Goal: Book appointment/travel/reservation

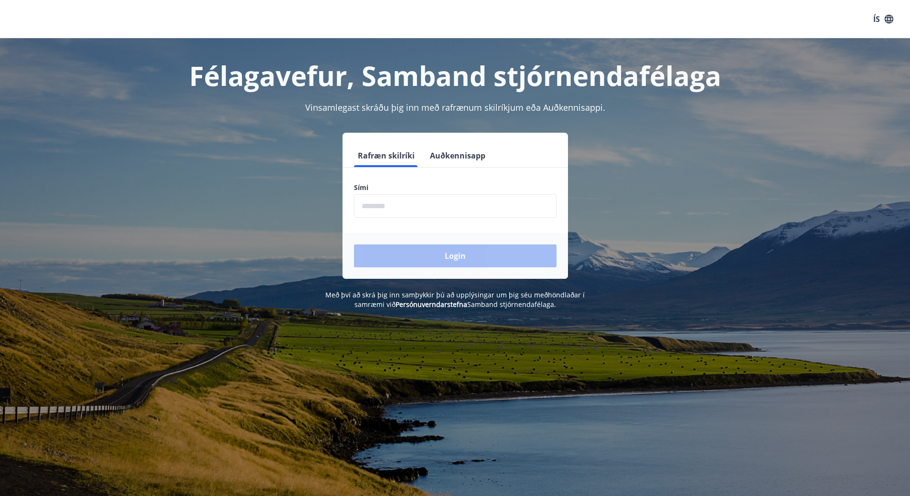
click at [398, 207] on input "phone" at bounding box center [455, 205] width 203 height 23
type input "********"
click at [467, 254] on button "Login" at bounding box center [455, 256] width 203 height 23
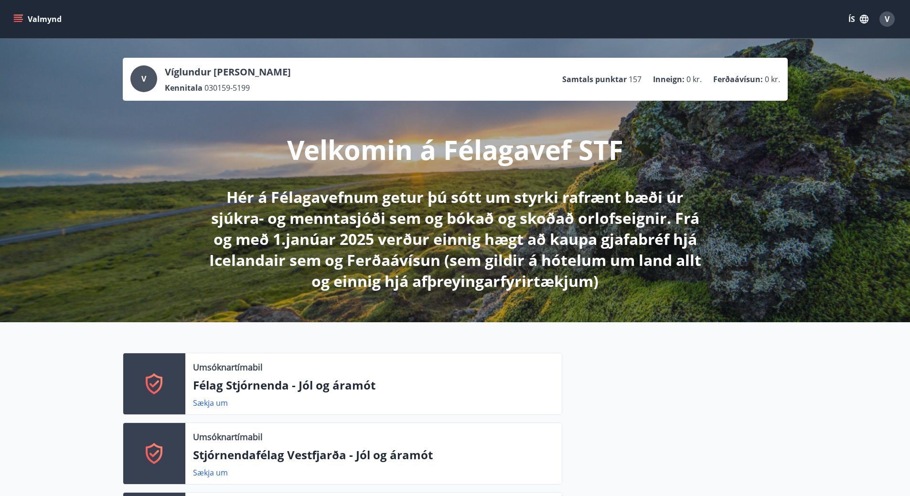
click at [21, 19] on icon "menu" at bounding box center [18, 19] width 10 height 10
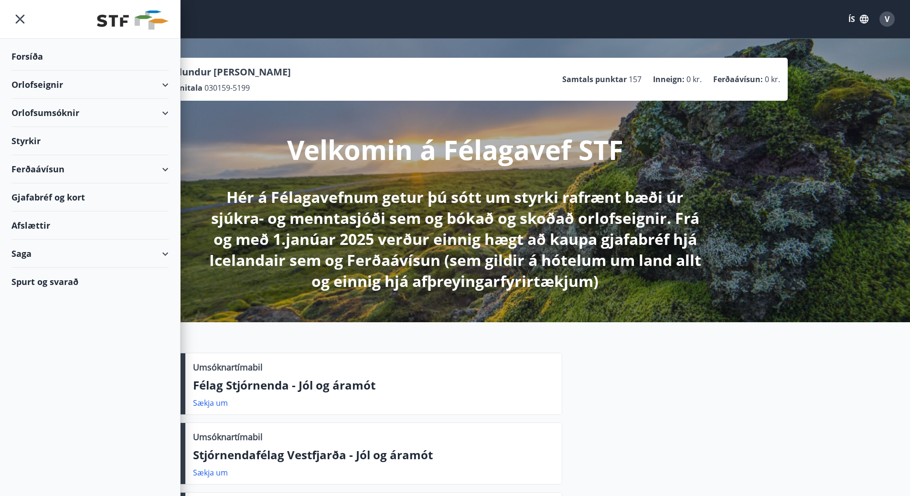
click at [162, 110] on div "Orlofsumsóknir" at bounding box center [89, 113] width 157 height 28
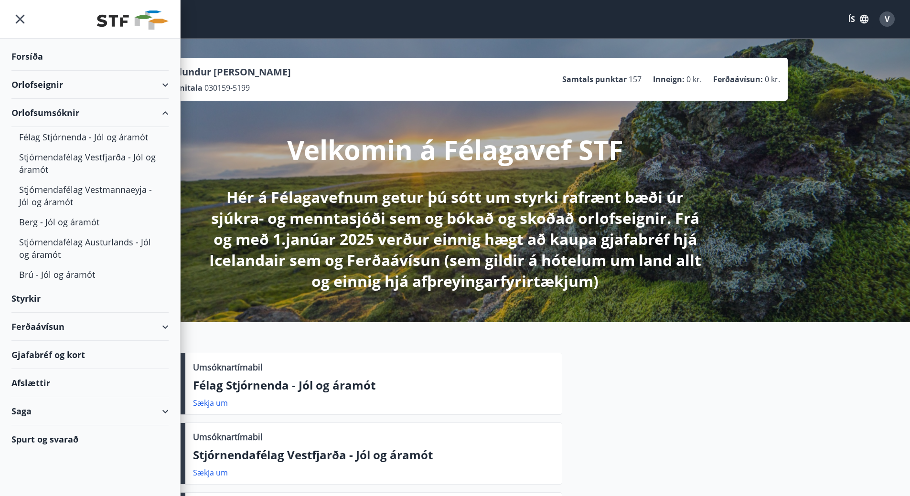
click at [164, 83] on div "Orlofseignir" at bounding box center [89, 85] width 157 height 28
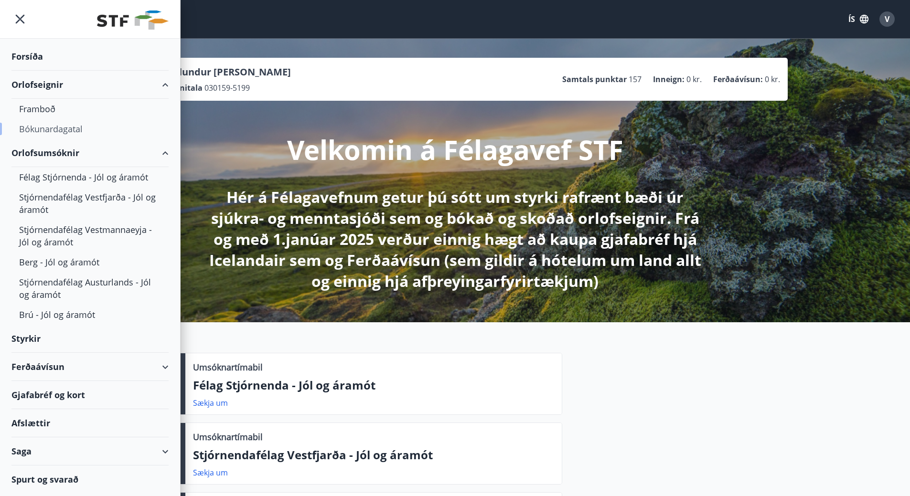
click at [49, 128] on div "Bókunardagatal" at bounding box center [90, 129] width 142 height 20
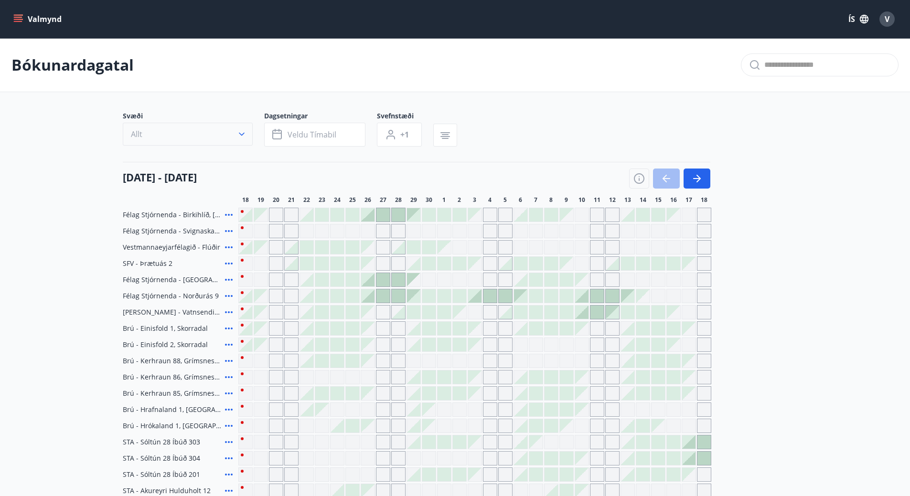
click at [237, 133] on icon "button" at bounding box center [242, 134] width 10 height 10
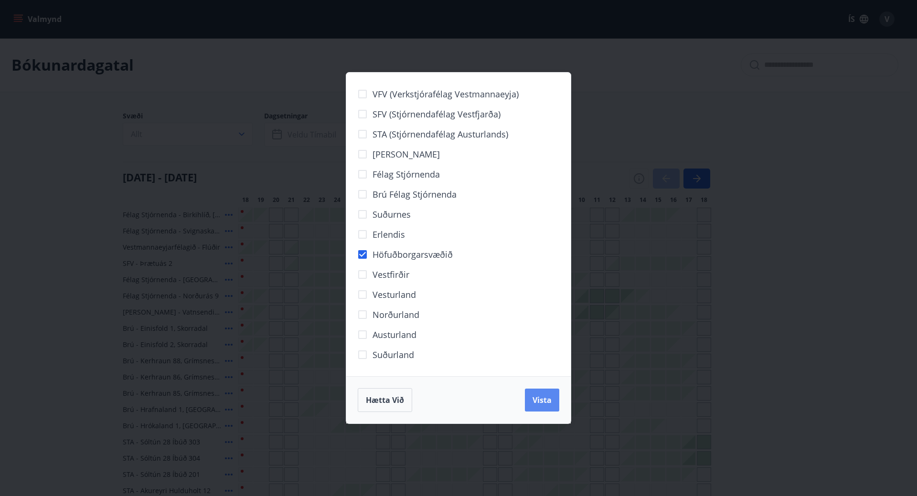
click at [538, 398] on span "Vista" at bounding box center [542, 400] width 19 height 11
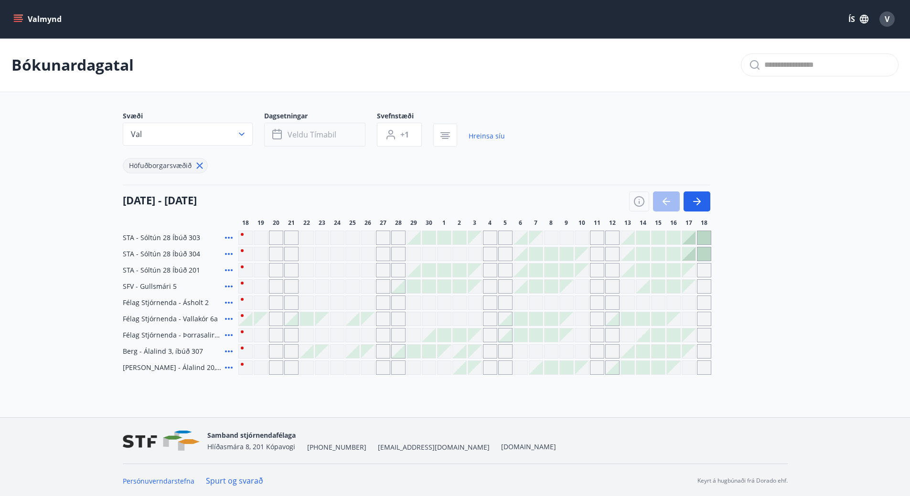
click at [342, 134] on button "Veldu tímabil" at bounding box center [314, 135] width 101 height 24
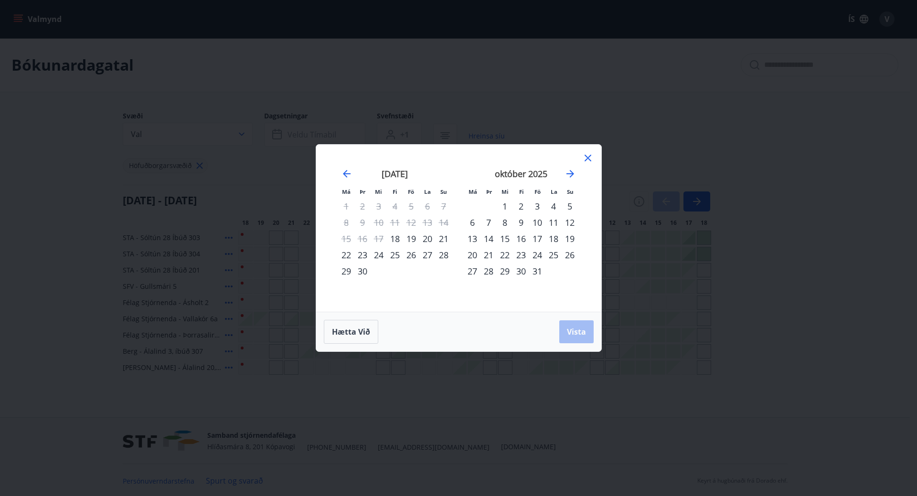
click at [537, 237] on div "17" at bounding box center [537, 239] width 16 height 16
click at [472, 254] on div "20" at bounding box center [472, 255] width 16 height 16
click at [575, 332] on span "Vista" at bounding box center [576, 332] width 19 height 11
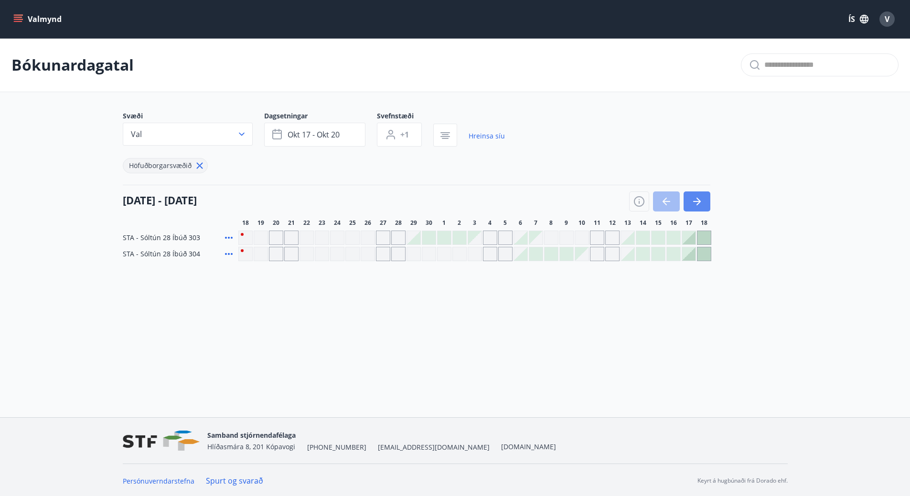
click at [698, 199] on icon "button" at bounding box center [699, 202] width 4 height 8
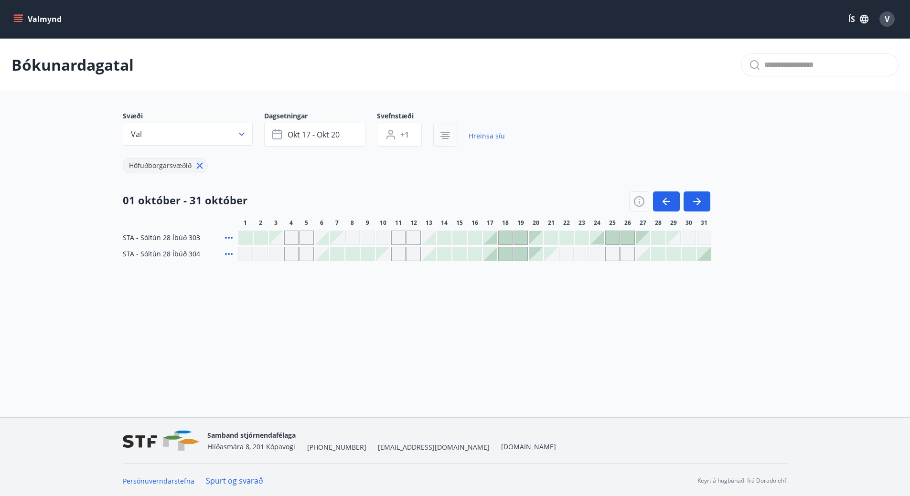
click at [446, 135] on icon "button" at bounding box center [445, 134] width 7 height 1
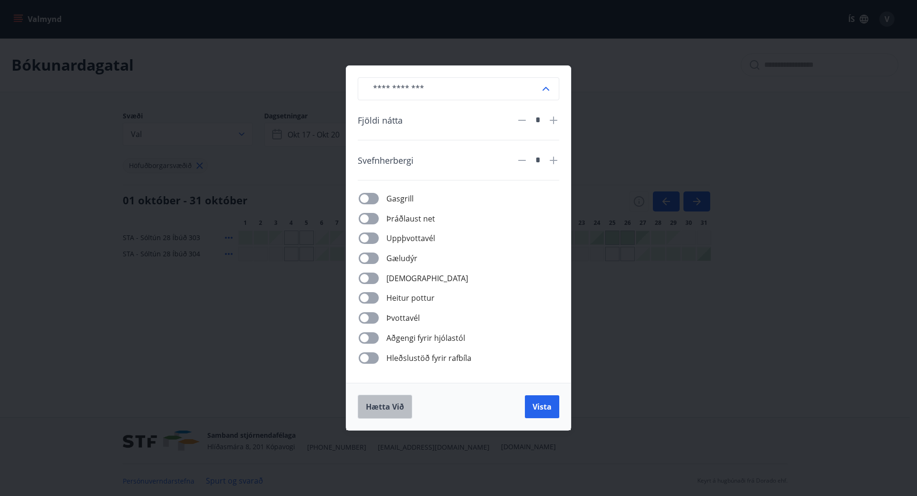
click at [396, 407] on span "Hætta við" at bounding box center [385, 407] width 38 height 11
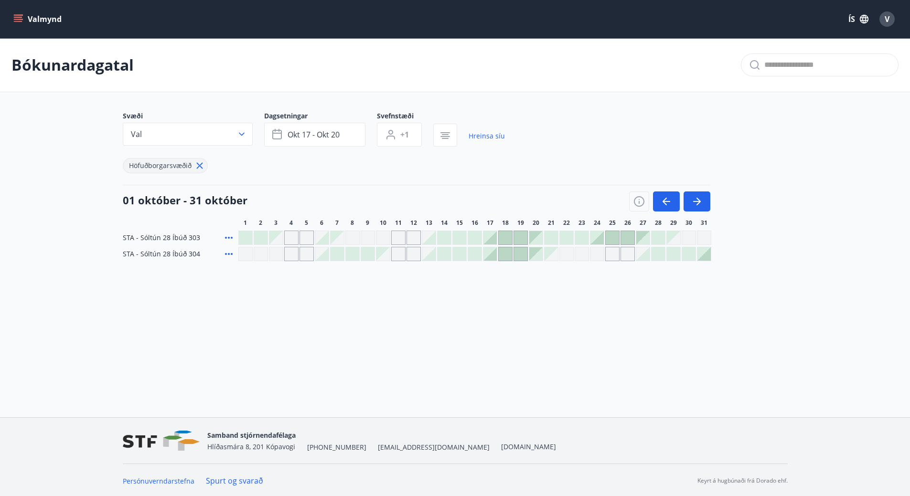
click at [493, 239] on div at bounding box center [489, 237] width 13 height 13
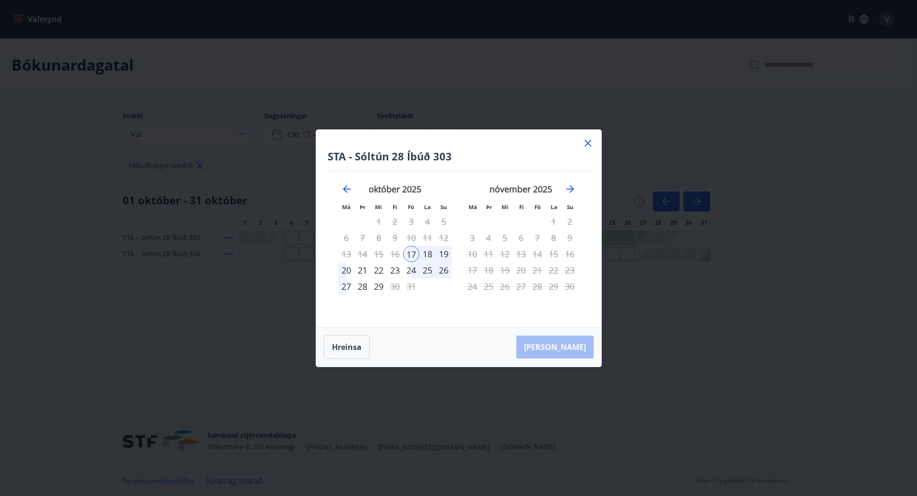
click at [345, 269] on div "20" at bounding box center [346, 270] width 16 height 16
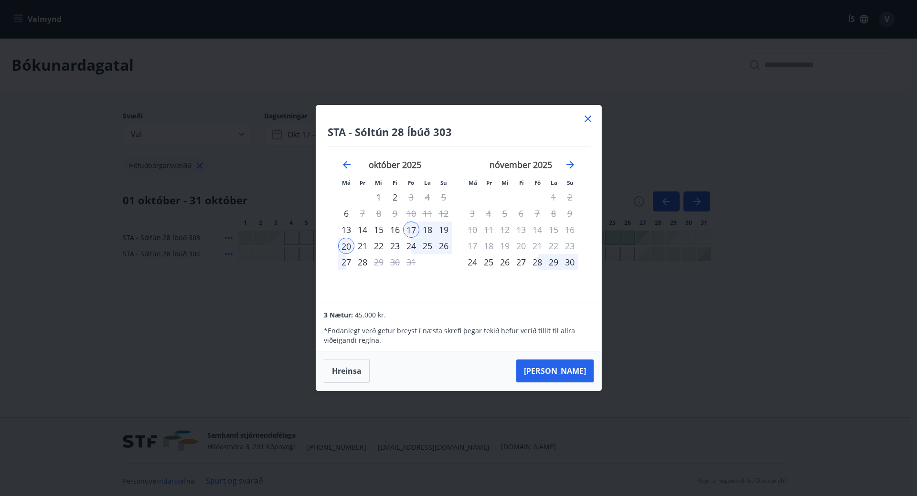
click at [586, 118] on icon at bounding box center [587, 118] width 11 height 11
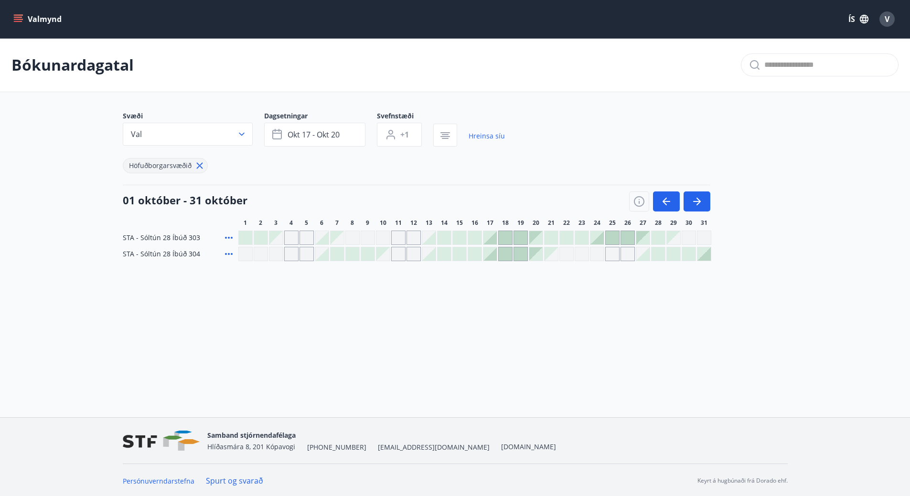
click at [487, 238] on div at bounding box center [489, 237] width 13 height 13
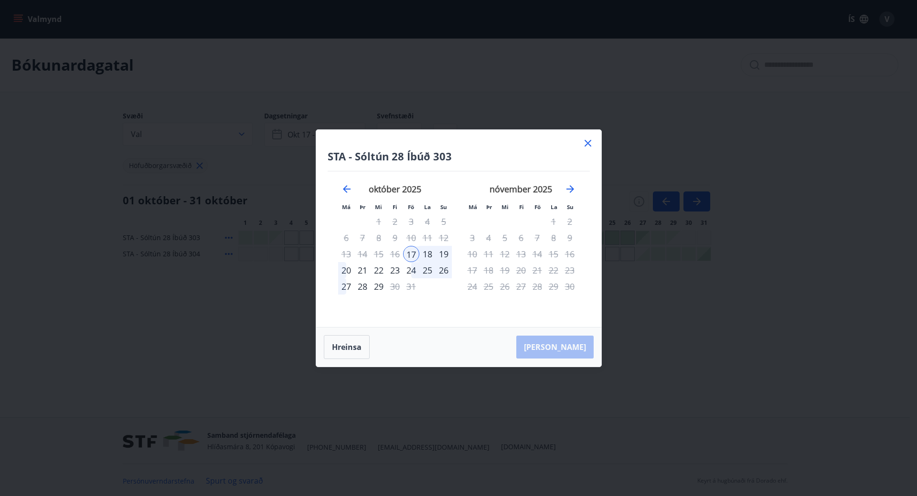
click at [427, 253] on div "18" at bounding box center [427, 254] width 16 height 16
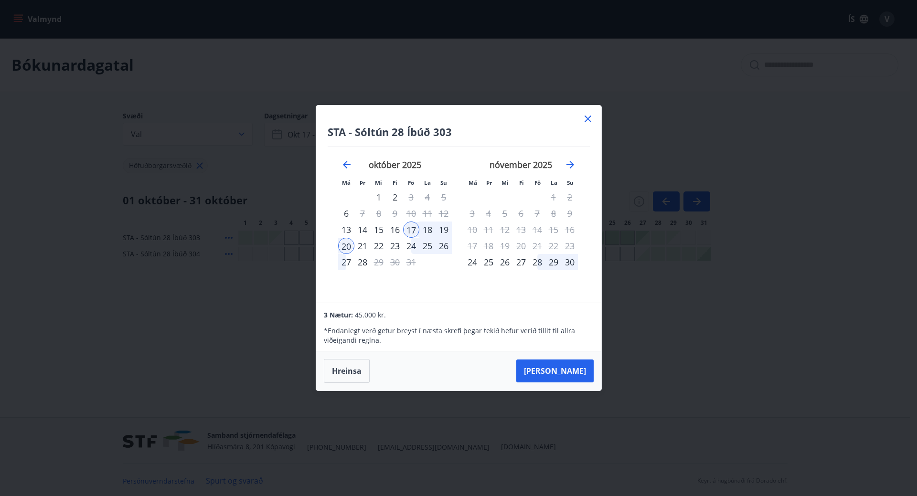
click at [378, 213] on div "8" at bounding box center [379, 213] width 16 height 16
click at [408, 213] on div "10" at bounding box center [411, 213] width 16 height 16
click at [363, 229] on div "14" at bounding box center [362, 230] width 16 height 16
click at [412, 229] on div "17" at bounding box center [411, 230] width 16 height 16
click at [344, 244] on div "20" at bounding box center [346, 246] width 16 height 16
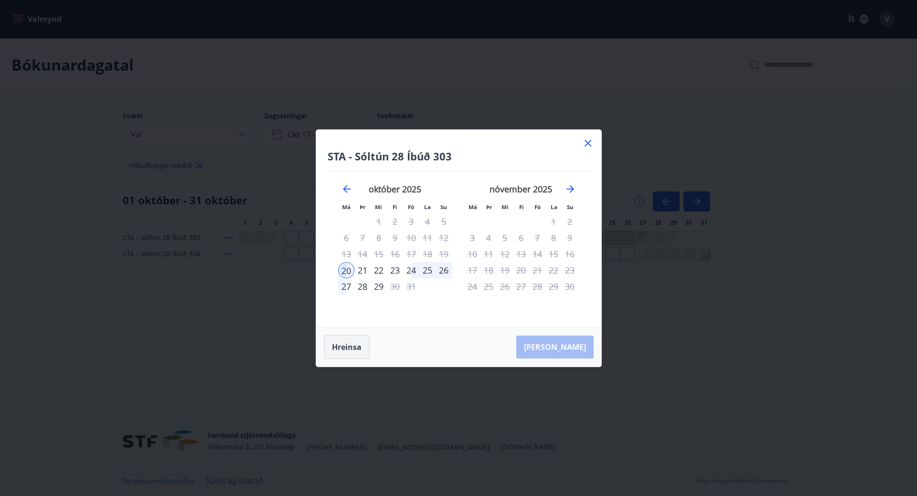
click at [344, 346] on button "Hreinsa" at bounding box center [347, 347] width 46 height 24
click at [589, 142] on icon at bounding box center [588, 143] width 7 height 7
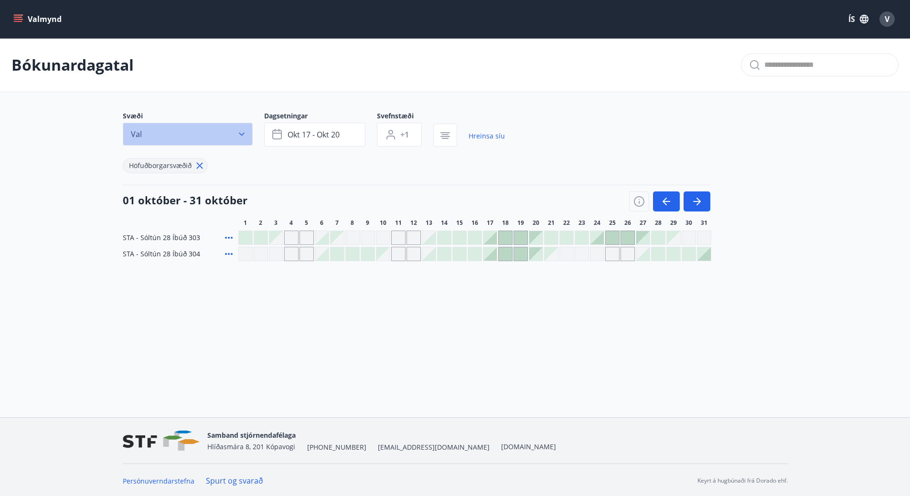
click at [242, 134] on icon "button" at bounding box center [242, 134] width 10 height 10
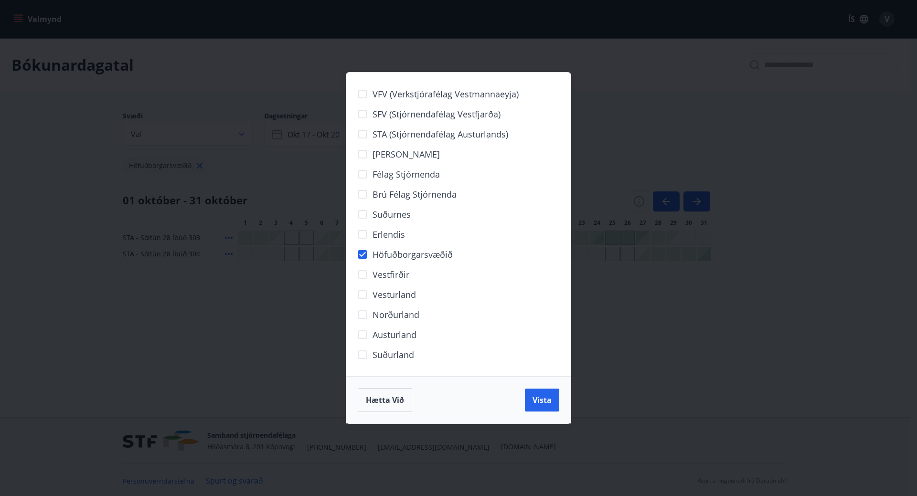
click at [78, 354] on div "VFV (Verkstjórafélag Vestmannaeyja) SFV (Stjórnendafélag Vestfjarða) STA (Stjór…" at bounding box center [458, 248] width 917 height 496
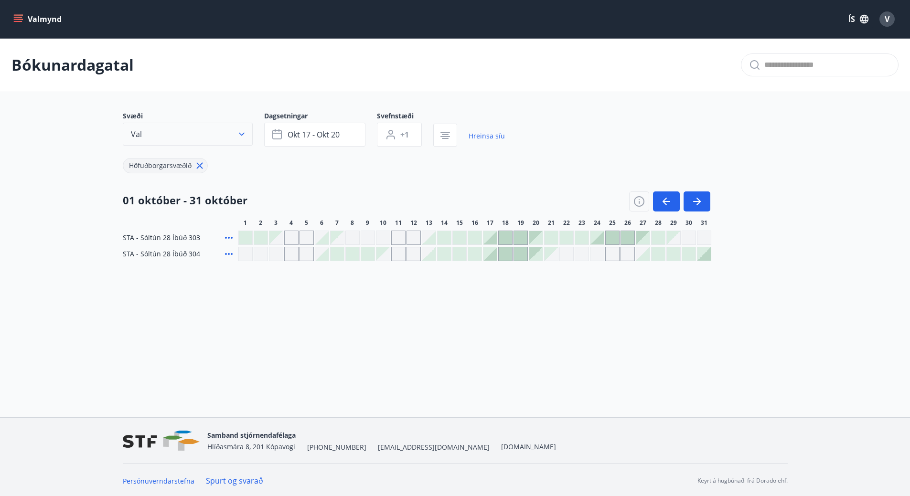
click at [242, 132] on icon "button" at bounding box center [242, 134] width 10 height 10
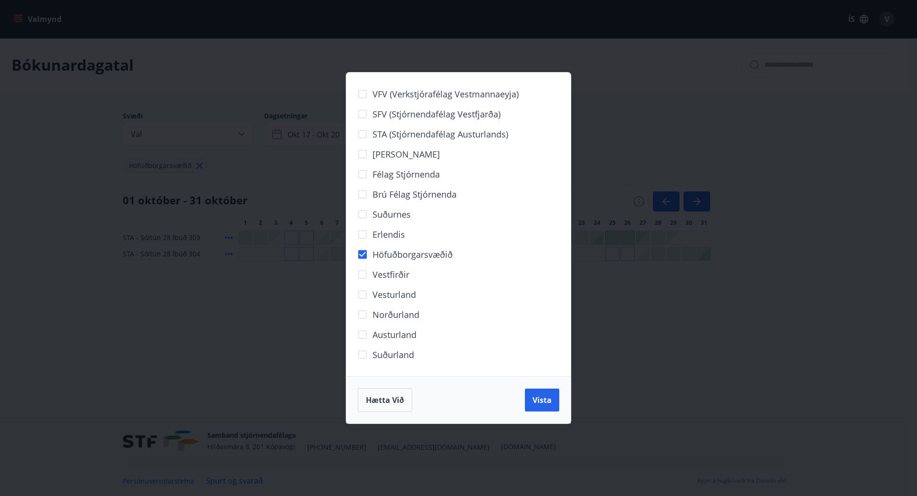
click at [86, 349] on div "VFV (Verkstjórafélag Vestmannaeyja) SFV (Stjórnendafélag Vestfjarða) STA (Stjór…" at bounding box center [458, 248] width 917 height 496
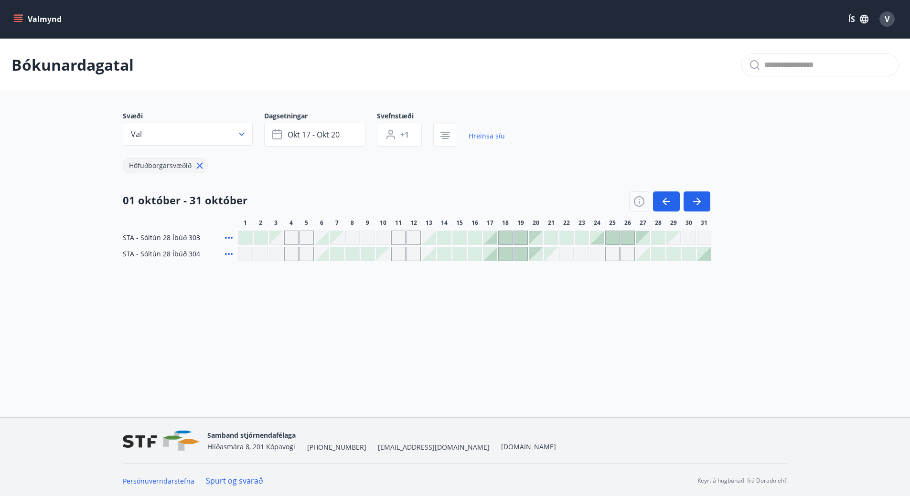
scroll to position [1, 0]
click at [492, 239] on div at bounding box center [489, 236] width 13 height 13
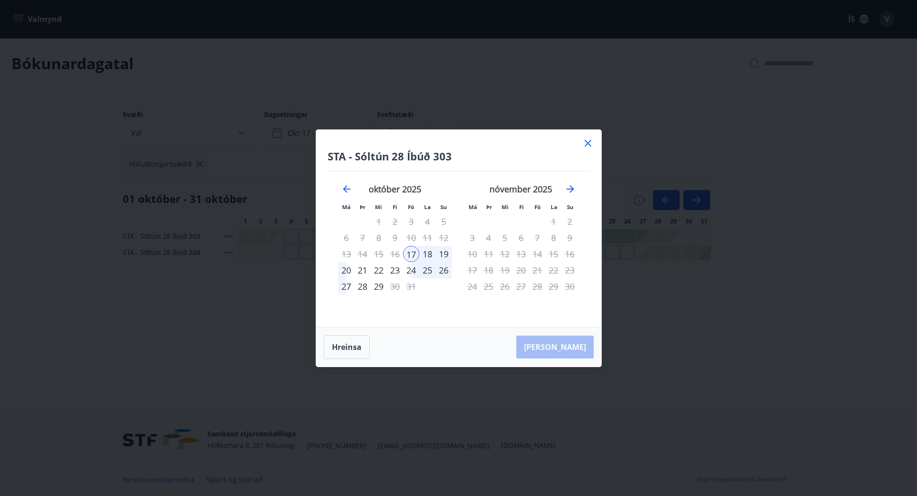
click at [344, 269] on div "20" at bounding box center [346, 270] width 16 height 16
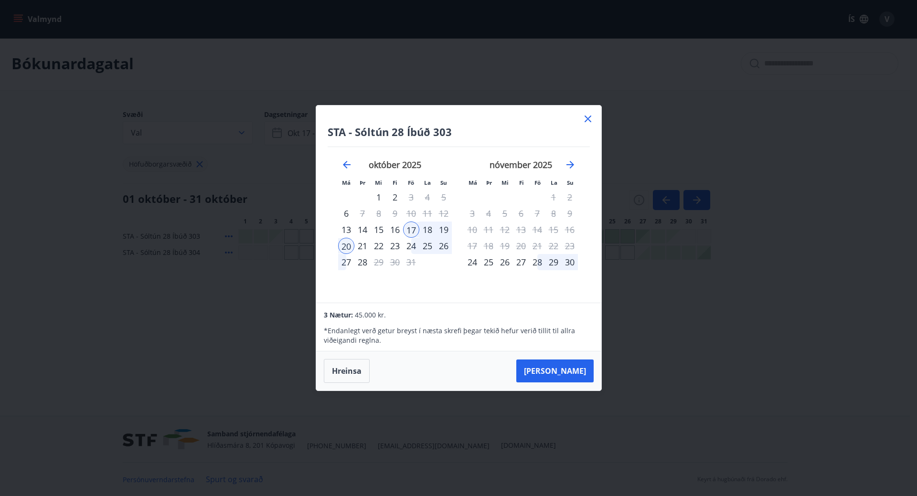
click at [586, 119] on icon at bounding box center [587, 118] width 11 height 11
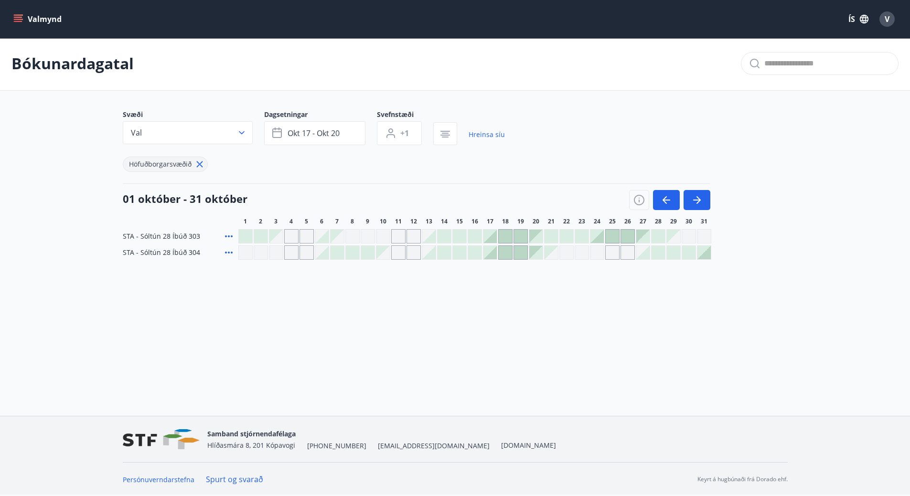
click at [19, 19] on icon "menu" at bounding box center [19, 19] width 11 height 1
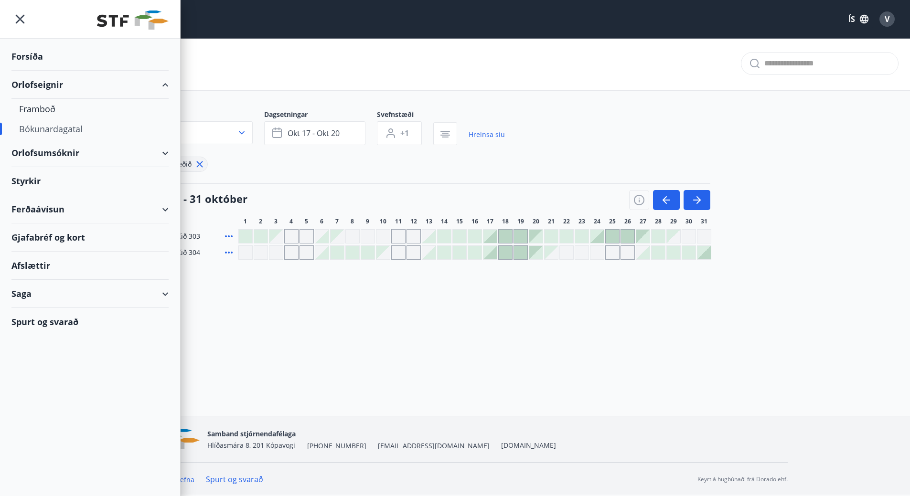
click at [161, 152] on div "Orlofsumsóknir" at bounding box center [89, 153] width 157 height 28
click at [163, 154] on div "Orlofsumsóknir" at bounding box center [89, 153] width 157 height 28
click at [53, 153] on div "Orlofsumsóknir" at bounding box center [89, 153] width 157 height 28
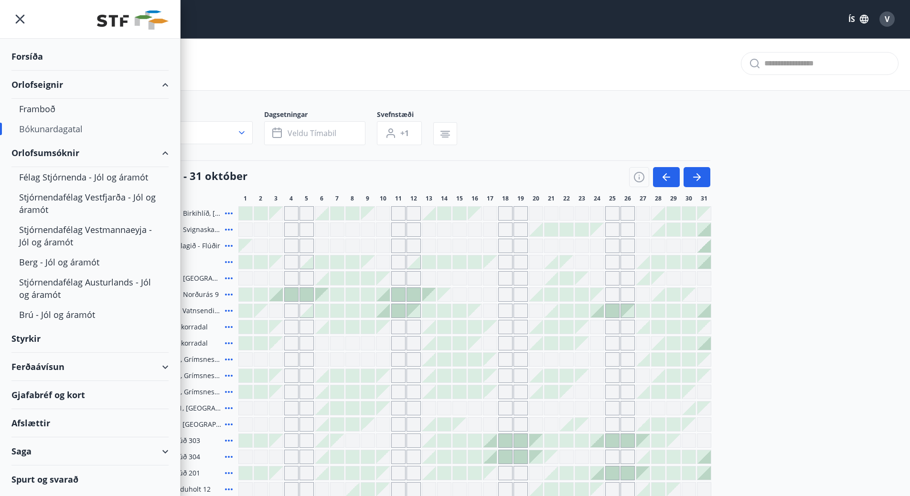
click at [401, 52] on div "Bókunardagatal" at bounding box center [455, 64] width 910 height 54
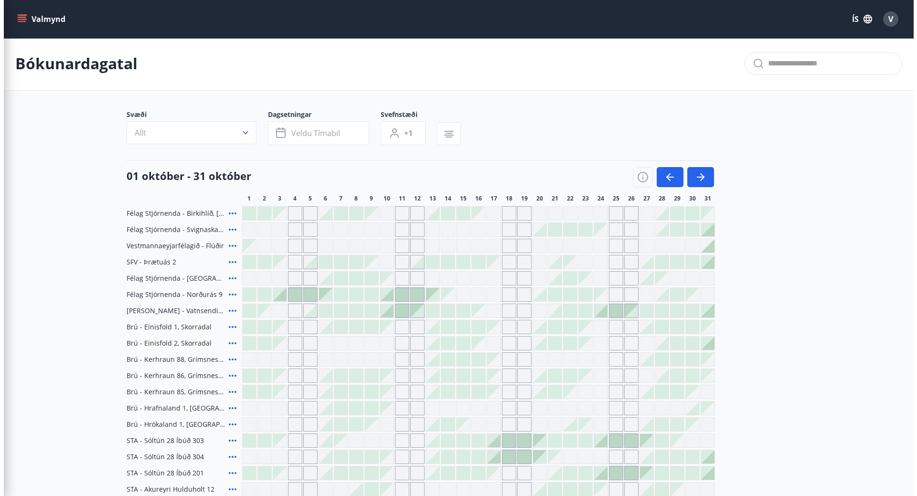
scroll to position [267, 0]
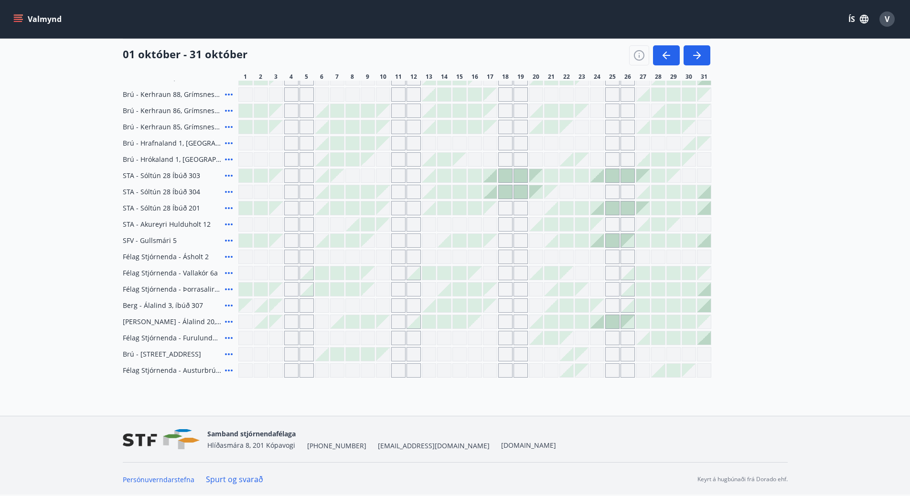
click at [226, 290] on icon at bounding box center [229, 290] width 8 height 2
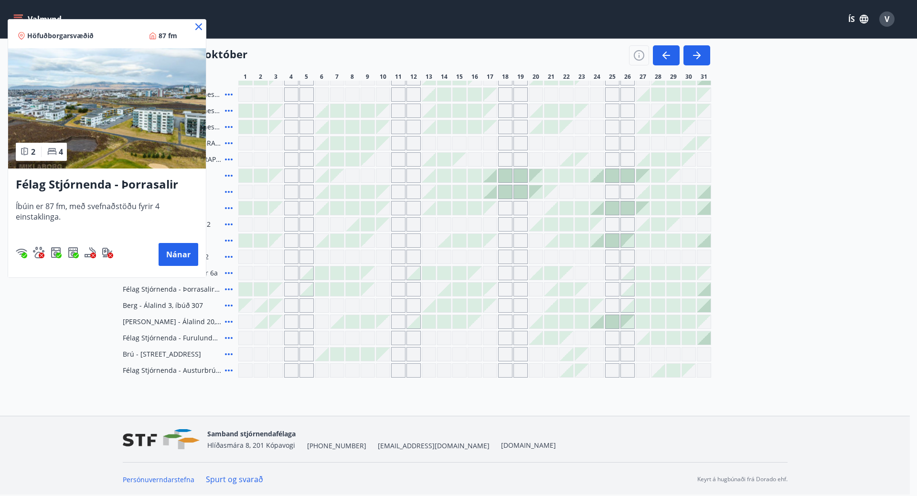
click at [195, 25] on icon at bounding box center [198, 26] width 11 height 11
click at [197, 28] on div "Valmynd ÍS V" at bounding box center [454, 19] width 887 height 23
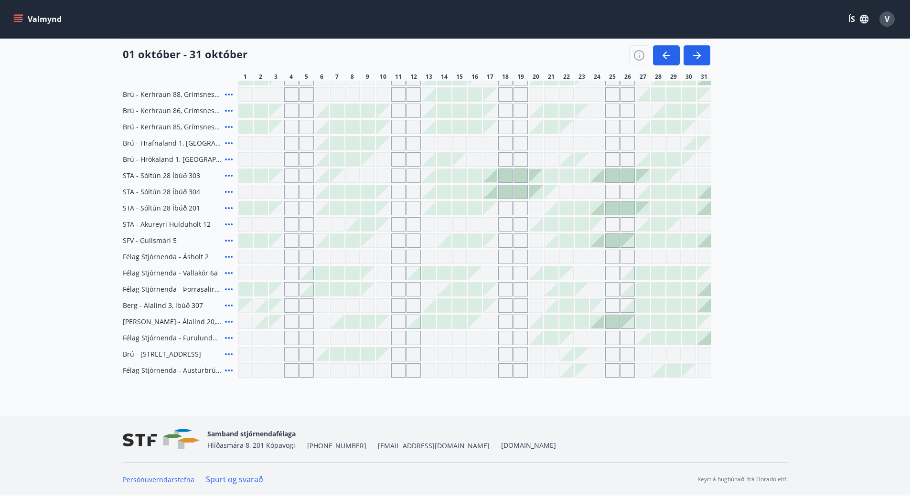
click at [228, 290] on icon at bounding box center [229, 290] width 8 height 2
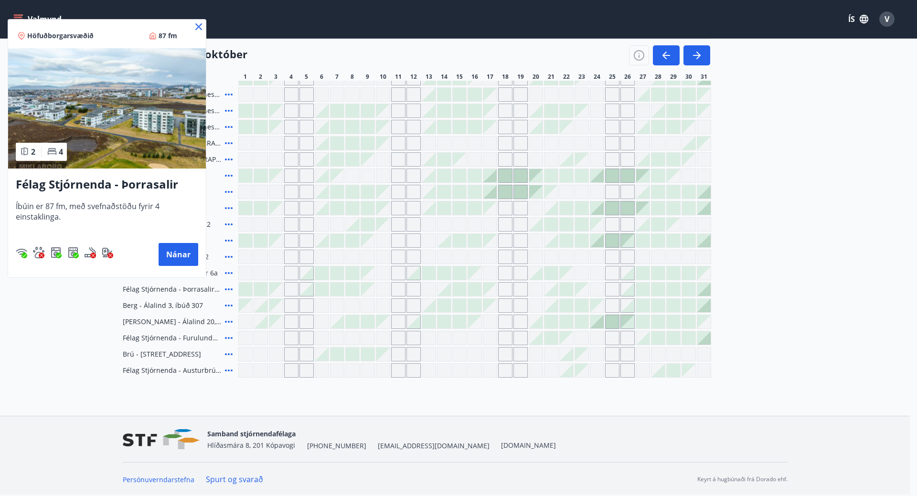
click at [489, 290] on div at bounding box center [458, 248] width 917 height 496
click at [489, 289] on div "Gráir dagar eru ekki bókanlegir" at bounding box center [489, 289] width 13 height 13
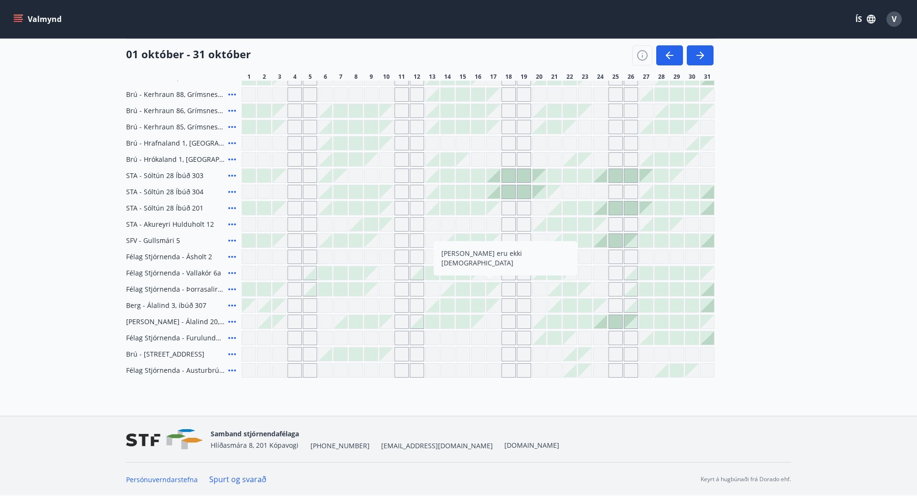
click at [198, 24] on div "Valmynd ÍS V" at bounding box center [458, 19] width 894 height 23
click at [505, 175] on div at bounding box center [505, 175] width 13 height 13
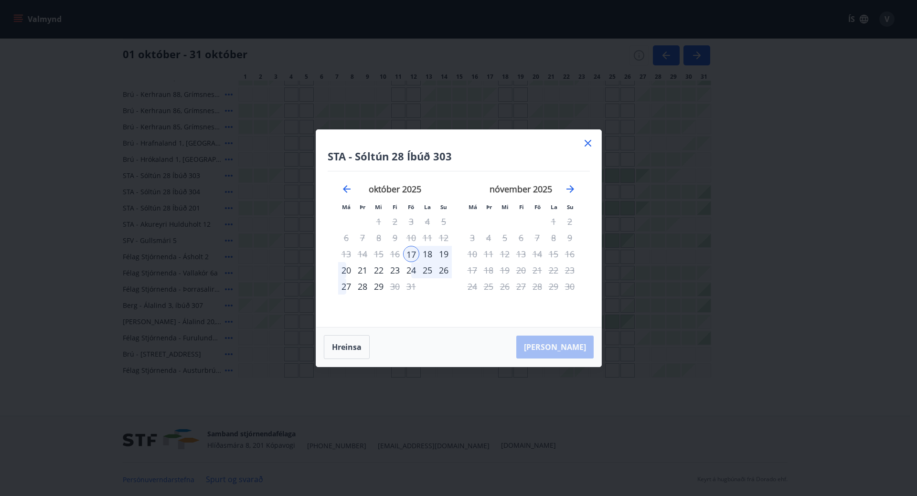
click at [588, 142] on icon at bounding box center [588, 143] width 7 height 7
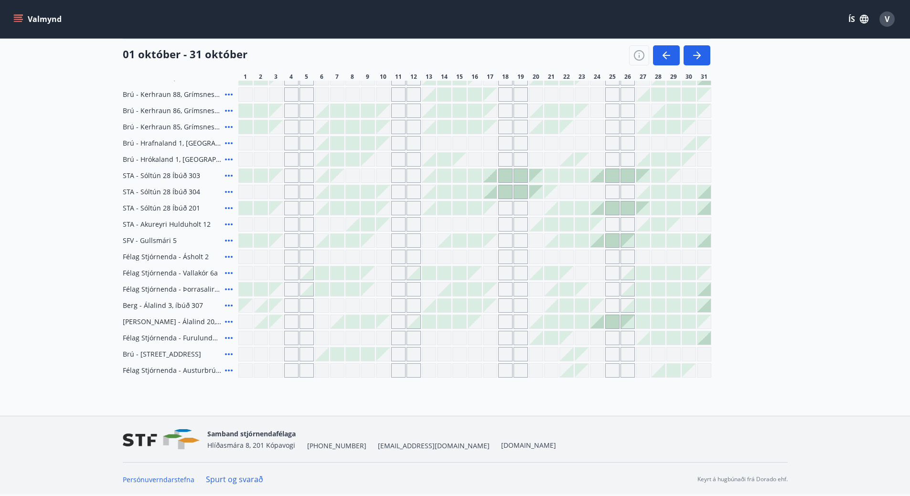
click at [228, 175] on icon at bounding box center [228, 175] width 11 height 11
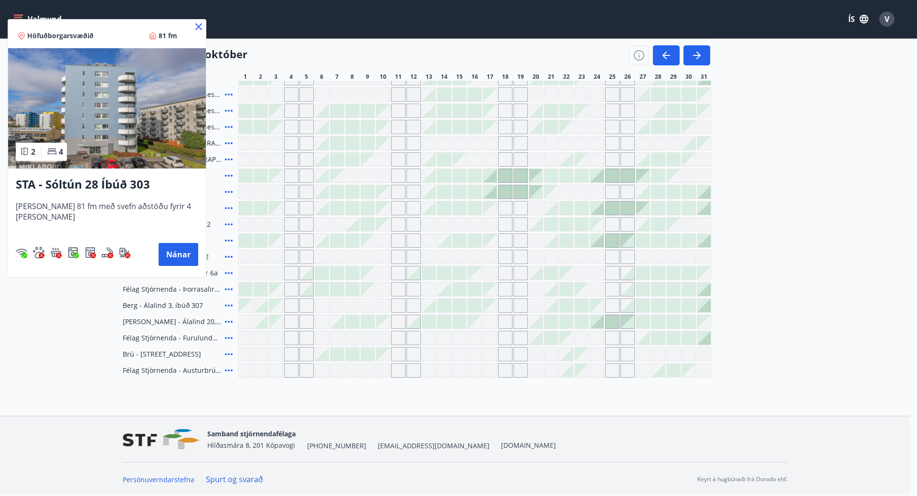
click at [600, 322] on div at bounding box center [458, 248] width 917 height 496
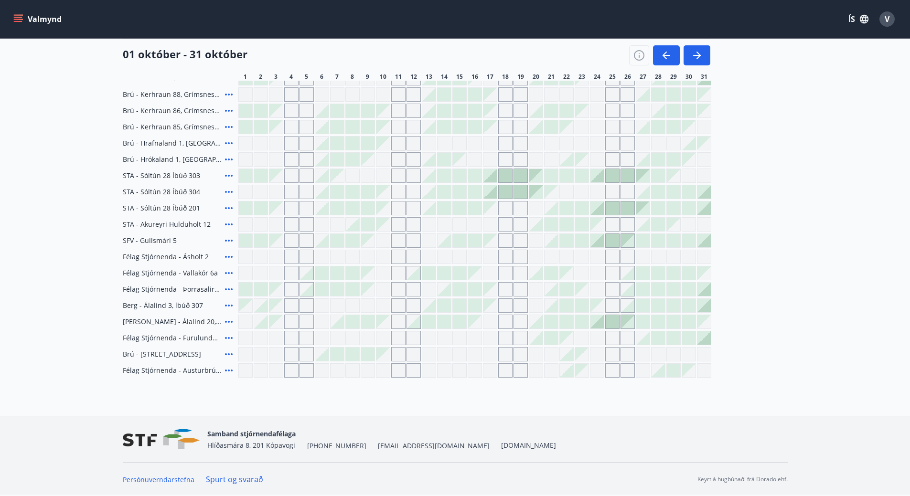
click at [229, 321] on icon at bounding box center [228, 321] width 11 height 11
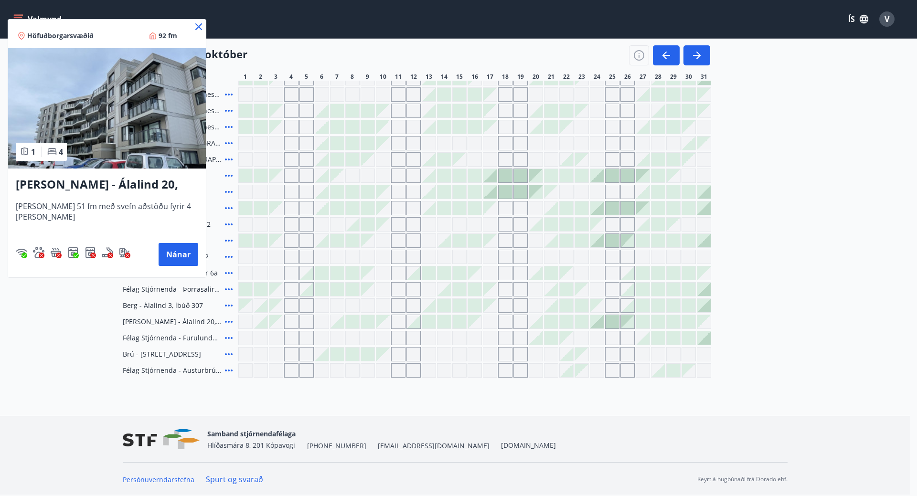
click at [228, 370] on div at bounding box center [458, 248] width 917 height 496
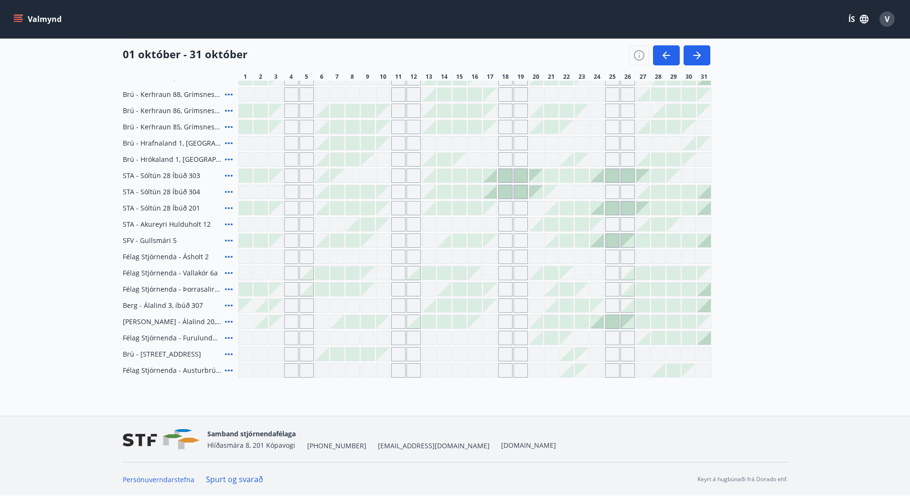
click at [228, 370] on icon at bounding box center [229, 371] width 8 height 2
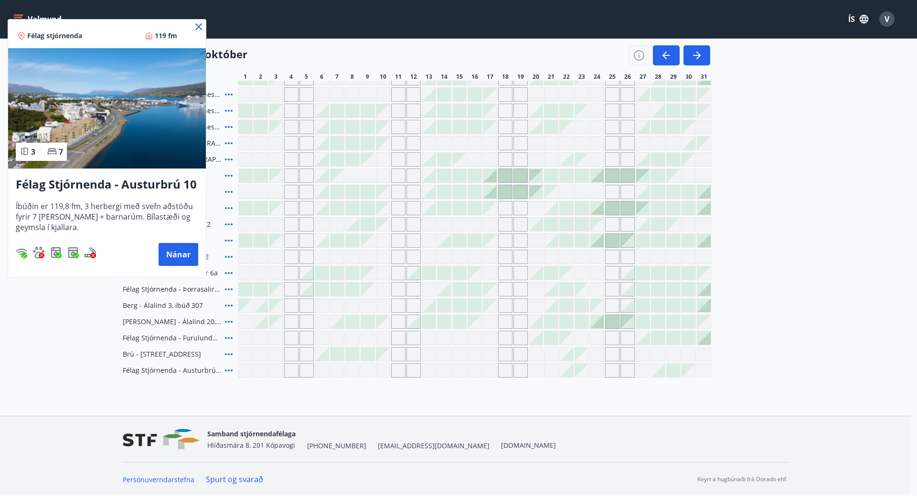
click at [200, 27] on icon at bounding box center [198, 26] width 11 height 11
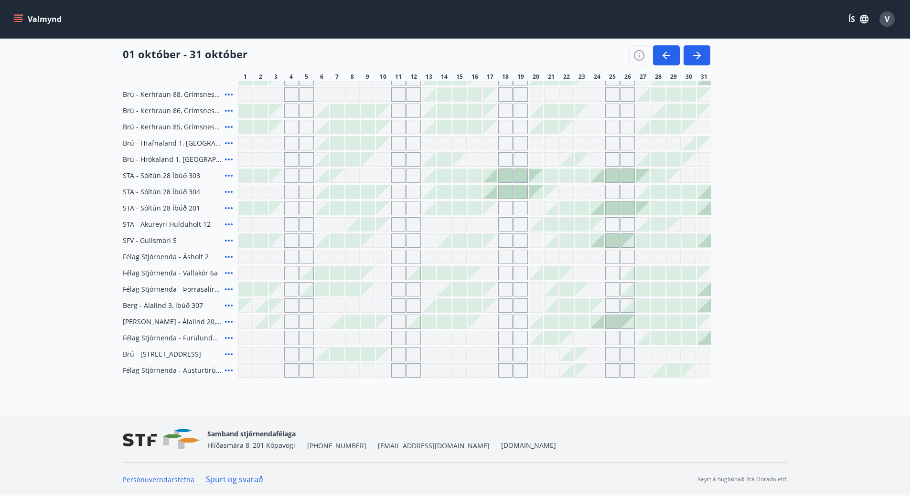
click at [599, 322] on div at bounding box center [596, 321] width 13 height 13
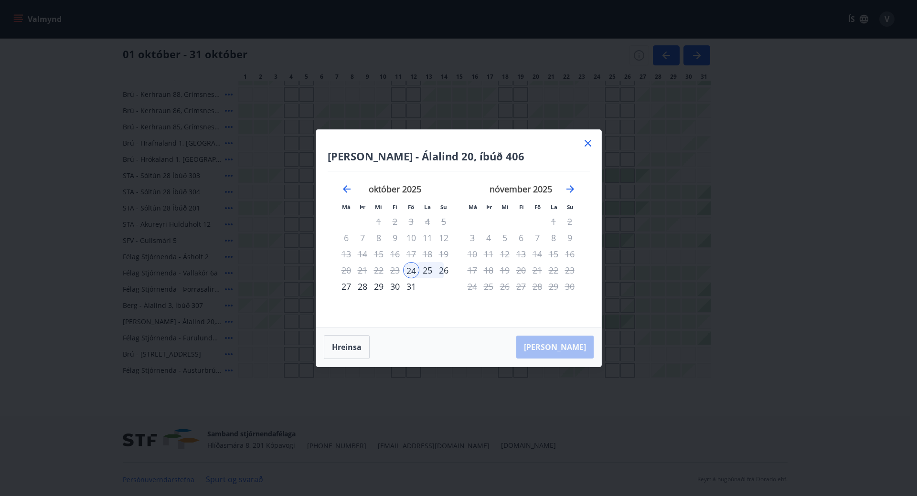
click at [440, 268] on div "26" at bounding box center [444, 270] width 16 height 16
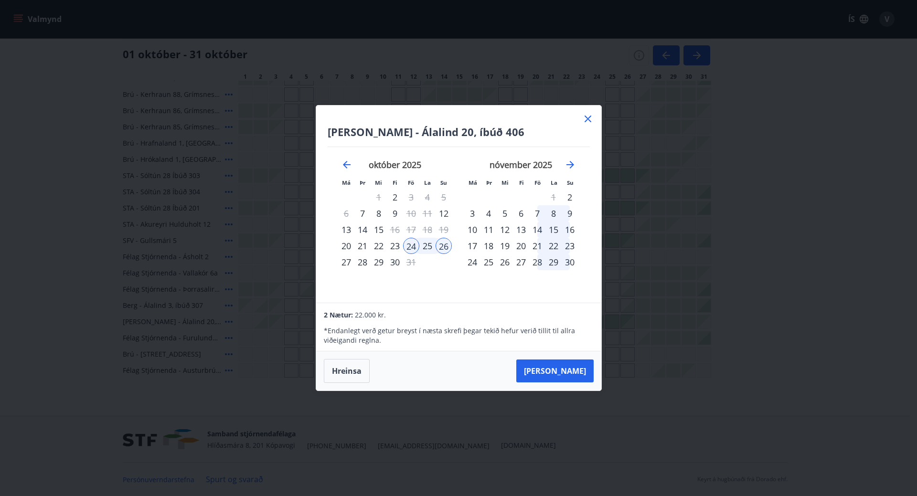
click at [588, 117] on icon at bounding box center [587, 118] width 11 height 11
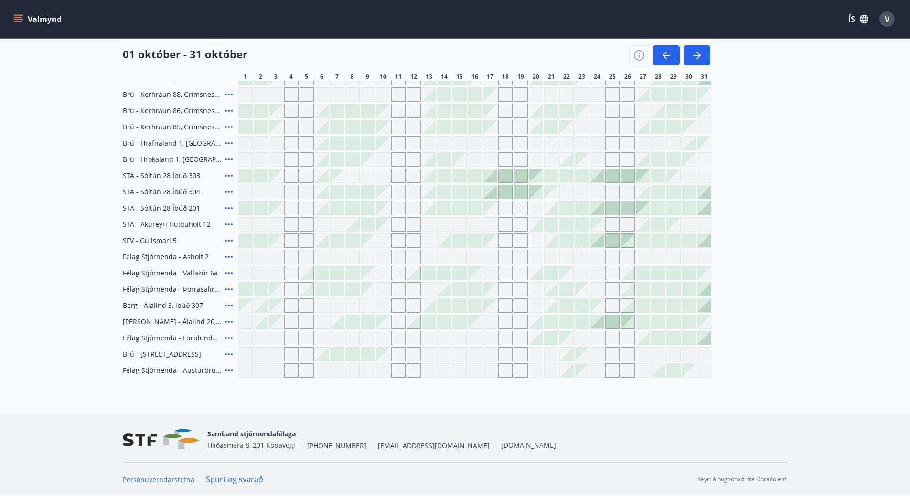
click at [493, 177] on div at bounding box center [489, 175] width 13 height 13
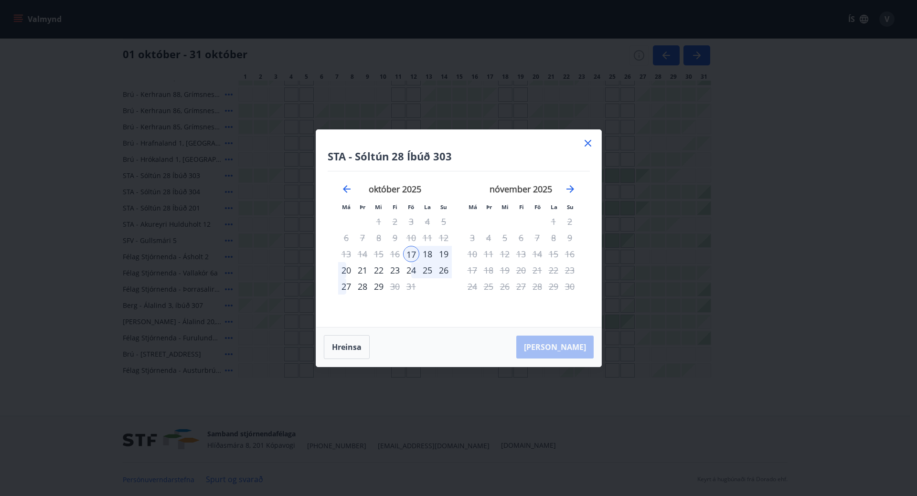
click at [444, 254] on div "19" at bounding box center [444, 254] width 16 height 16
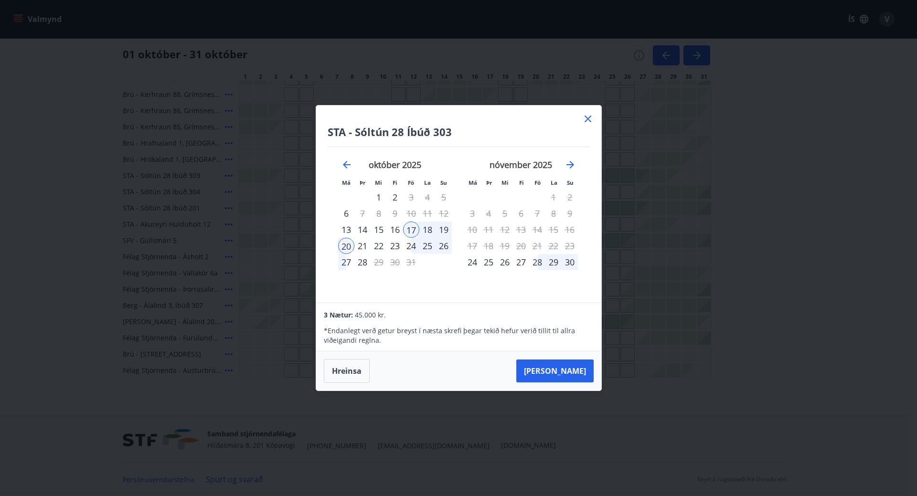
click at [442, 227] on div "19" at bounding box center [444, 230] width 16 height 16
click at [344, 371] on button "Hreinsa" at bounding box center [347, 371] width 46 height 24
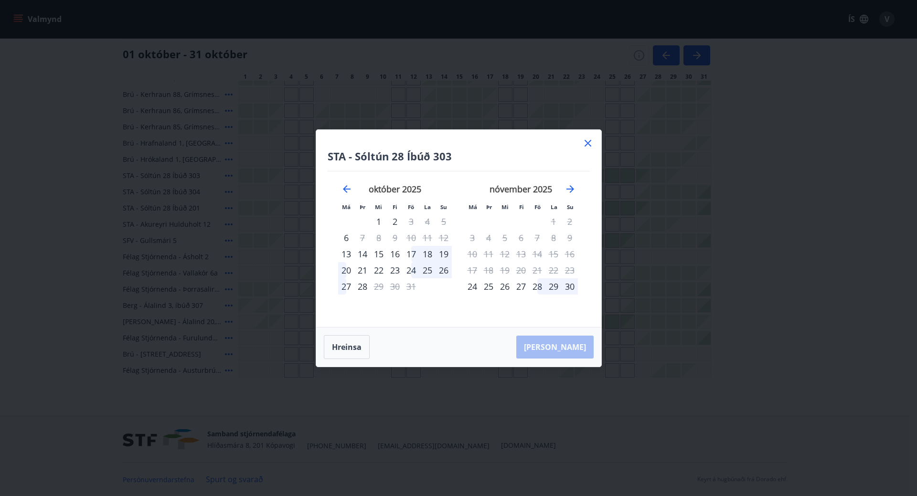
click at [414, 253] on div "17" at bounding box center [411, 254] width 16 height 16
click at [444, 252] on div "19" at bounding box center [444, 254] width 16 height 16
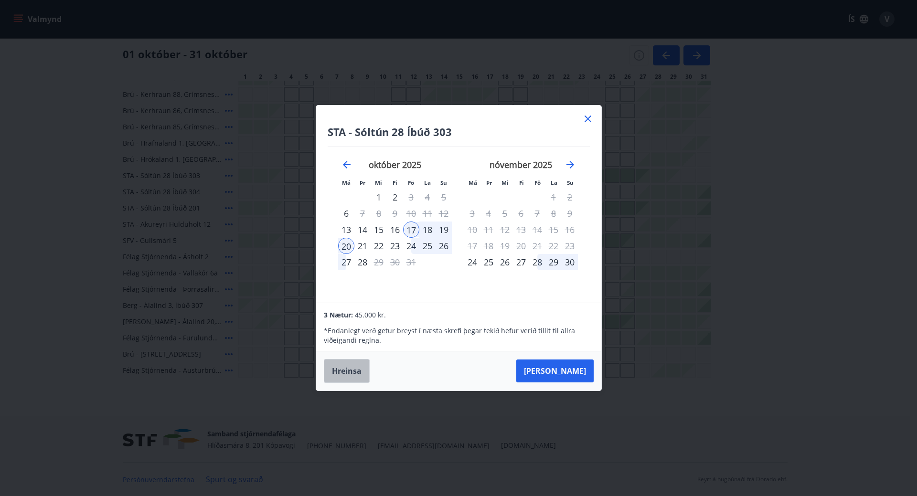
click at [349, 368] on button "Hreinsa" at bounding box center [347, 371] width 46 height 24
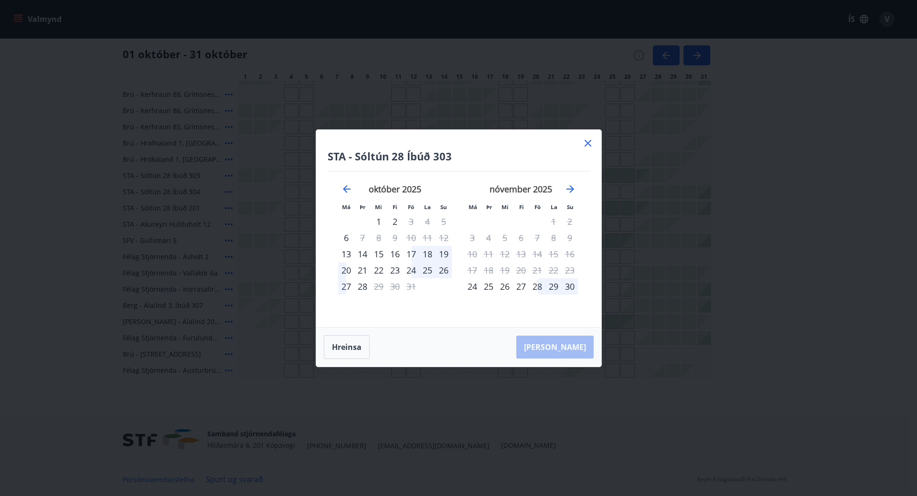
click at [586, 142] on icon at bounding box center [587, 143] width 11 height 11
click at [586, 142] on div "Gráir dagar eru ekki bókanlegir" at bounding box center [582, 143] width 14 height 14
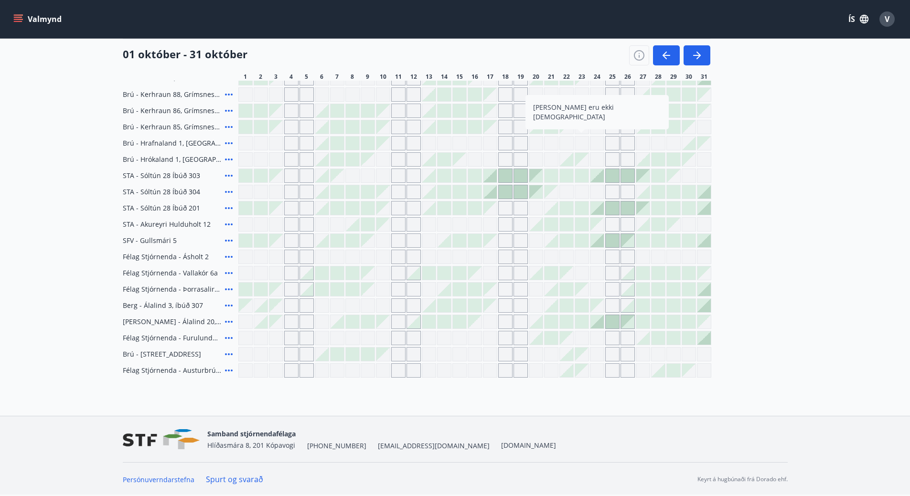
click at [885, 22] on span "V" at bounding box center [887, 19] width 5 height 11
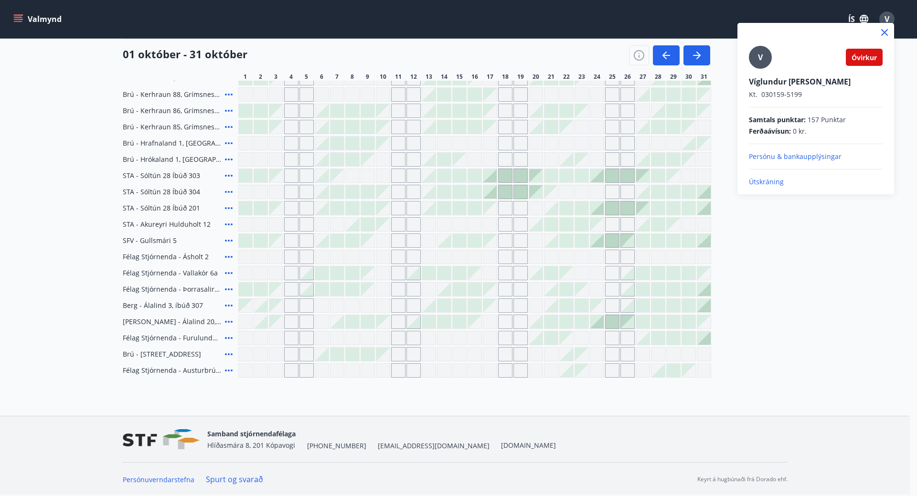
click at [763, 183] on p "Útskráning" at bounding box center [816, 182] width 134 height 10
